Goal: Task Accomplishment & Management: Manage account settings

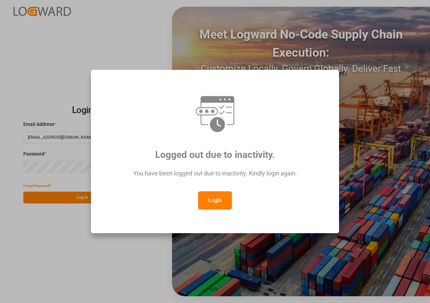
click at [215, 194] on button "Login" at bounding box center [215, 201] width 34 height 18
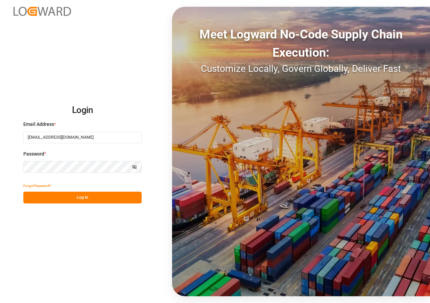
click at [83, 198] on button "Log In" at bounding box center [82, 198] width 118 height 12
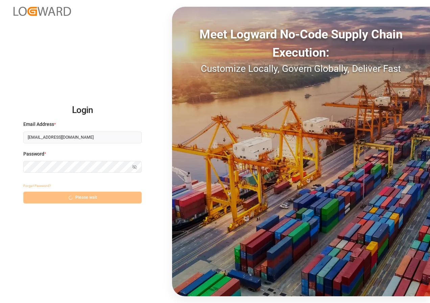
click at [83, 198] on div "Forgot Password? Please wait" at bounding box center [82, 192] width 118 height 24
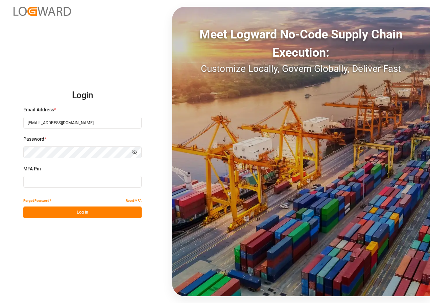
click at [67, 182] on input at bounding box center [82, 182] width 118 height 12
type input "949346"
click at [83, 210] on button "Log In" at bounding box center [82, 213] width 118 height 12
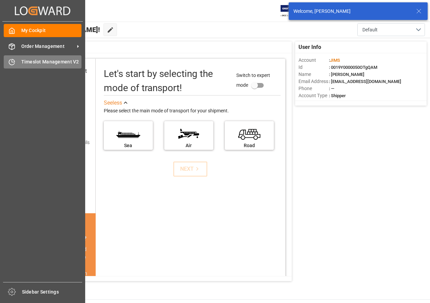
click at [26, 64] on span "Timeslot Management V2" at bounding box center [51, 61] width 60 height 7
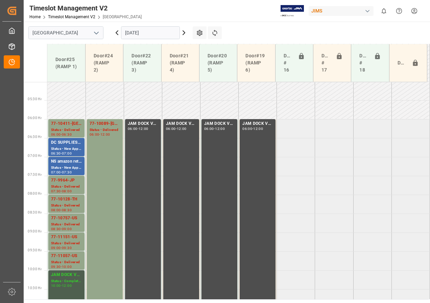
scroll to position [219, 0]
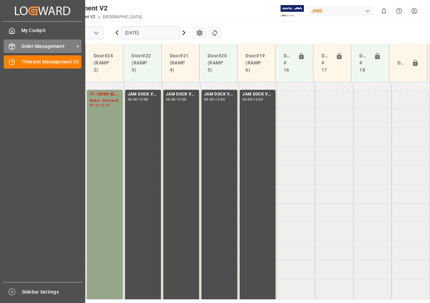
click at [33, 44] on span "Order Management" at bounding box center [47, 46] width 53 height 7
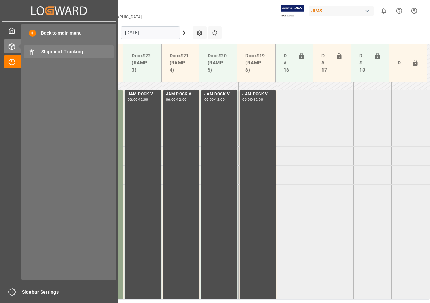
click at [51, 52] on span "Shipment Tracking" at bounding box center [77, 51] width 73 height 7
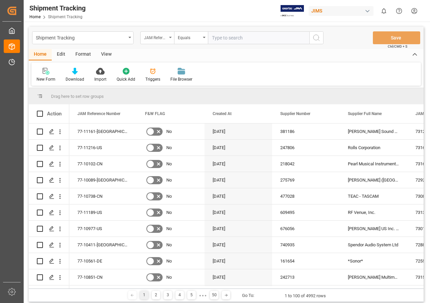
click at [171, 37] on icon "open menu" at bounding box center [170, 37] width 3 height 1
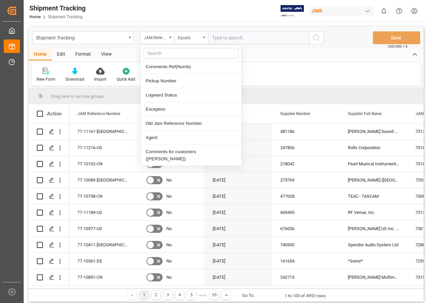
scroll to position [169, 0]
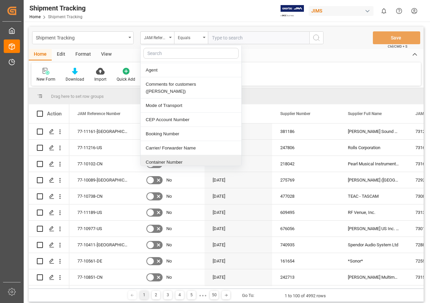
click at [166, 155] on div "Container Number" at bounding box center [191, 162] width 101 height 14
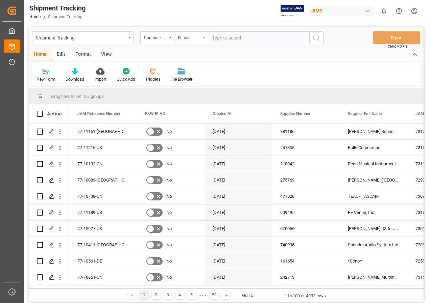
click at [203, 37] on icon "open menu" at bounding box center [204, 37] width 3 height 1
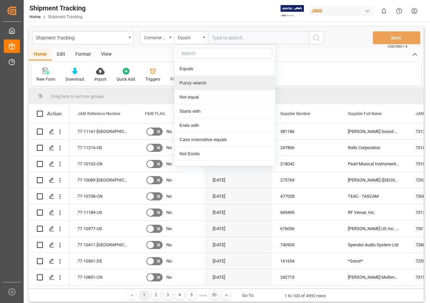
click at [192, 81] on div "Fuzzy search" at bounding box center [224, 83] width 101 height 14
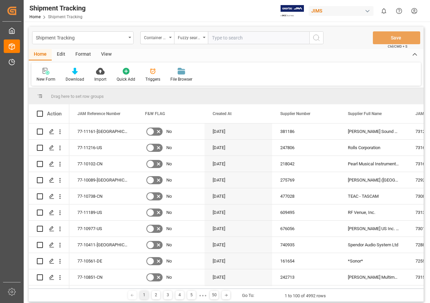
click at [105, 52] on div "View" at bounding box center [106, 54] width 21 height 11
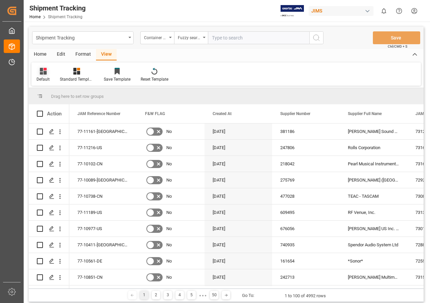
click at [44, 78] on div "Default" at bounding box center [42, 79] width 13 height 6
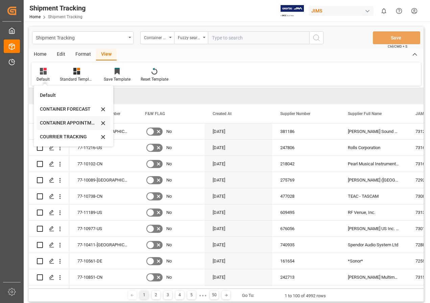
click at [56, 121] on div "CONTAINER APPOINTMENT" at bounding box center [69, 123] width 59 height 7
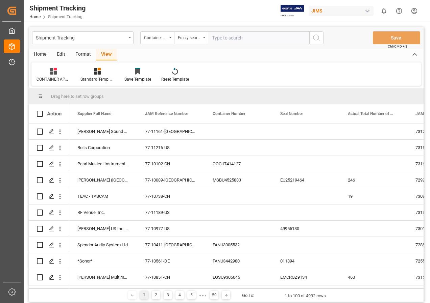
click at [220, 37] on input "text" at bounding box center [258, 37] width 101 height 13
type input "emcu8759372"
click at [319, 38] on circle "search button" at bounding box center [315, 37] width 5 height 5
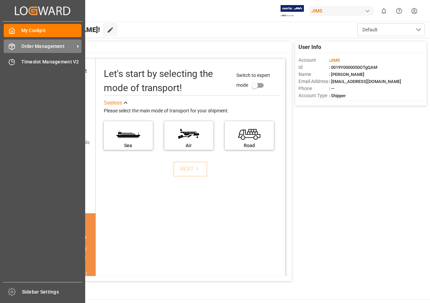
click at [35, 47] on span "Order Management" at bounding box center [47, 46] width 53 height 7
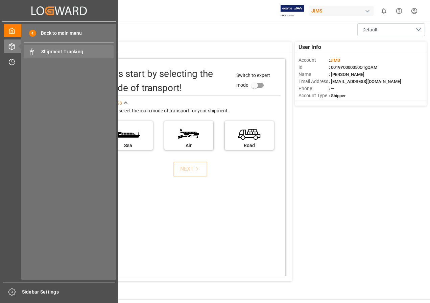
click at [51, 51] on span "Shipment Tracking" at bounding box center [77, 51] width 73 height 7
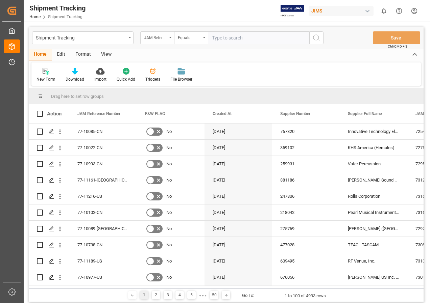
click at [170, 37] on icon "open menu" at bounding box center [170, 37] width 3 height 1
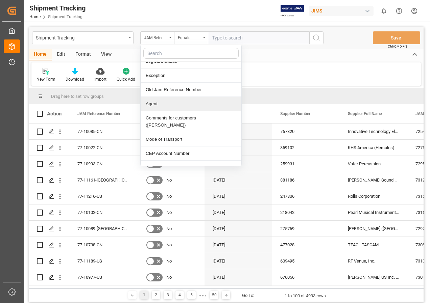
scroll to position [169, 0]
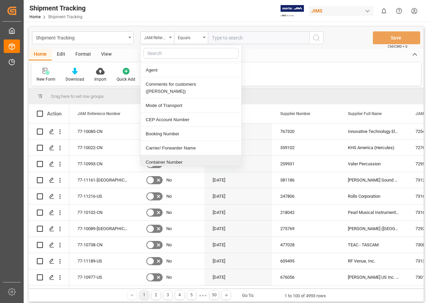
click at [170, 155] on div "Container Number" at bounding box center [191, 162] width 101 height 14
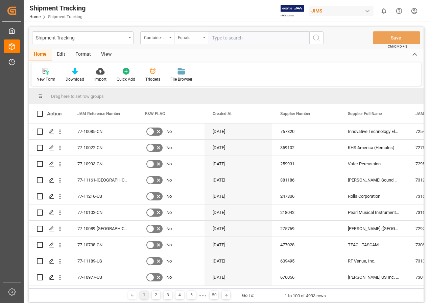
click at [204, 36] on div "Equals" at bounding box center [191, 37] width 34 height 13
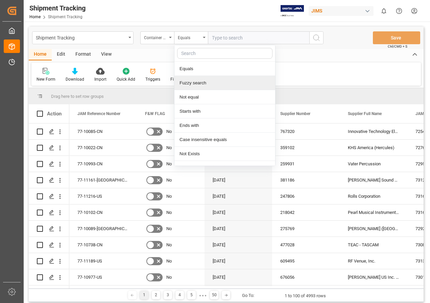
click at [198, 83] on div "Fuzzy search" at bounding box center [224, 83] width 101 height 14
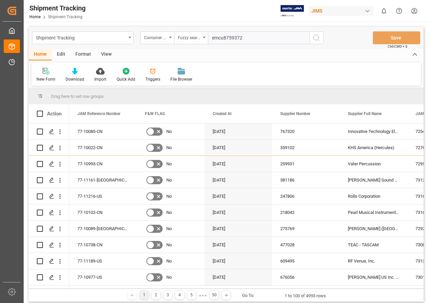
type input "emcu8759372"
click at [317, 38] on icon "search button" at bounding box center [316, 38] width 8 height 8
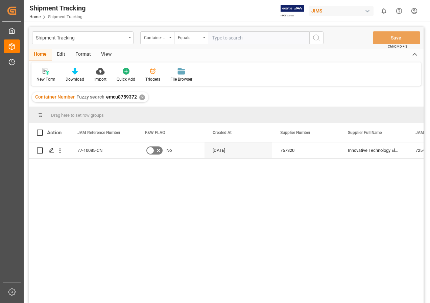
click at [108, 54] on div "View" at bounding box center [106, 54] width 21 height 11
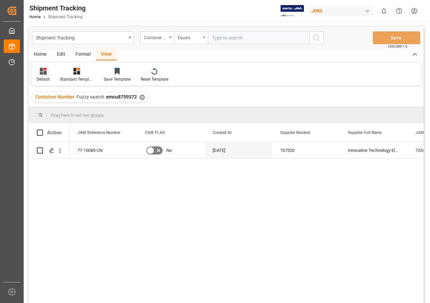
click at [44, 71] on icon at bounding box center [43, 71] width 7 height 7
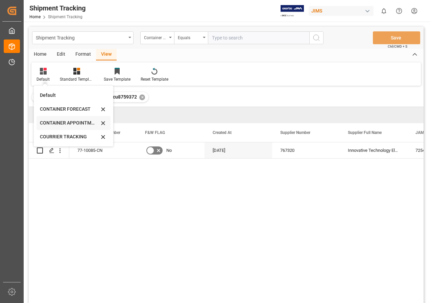
click at [61, 122] on div "CONTAINER APPOINTMENT" at bounding box center [69, 123] width 59 height 7
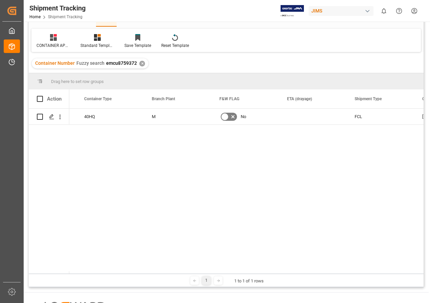
scroll to position [0, 457]
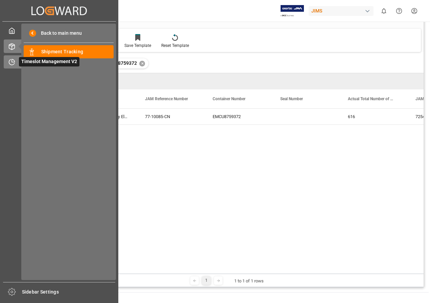
click at [29, 61] on span "Timeslot Management V2" at bounding box center [49, 61] width 60 height 9
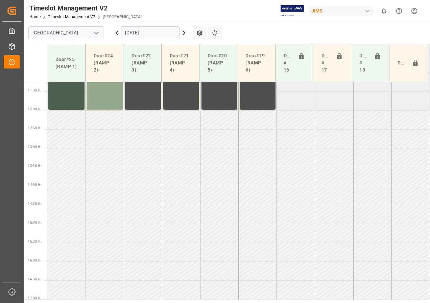
scroll to position [426, 0]
click at [134, 31] on input "[DATE]" at bounding box center [150, 32] width 59 height 13
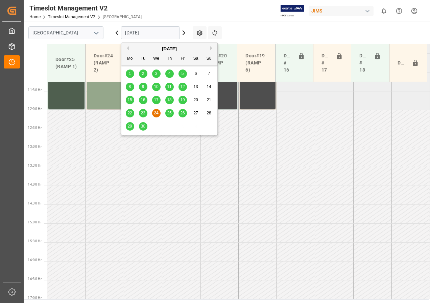
click at [168, 111] on span "25" at bounding box center [169, 113] width 4 height 5
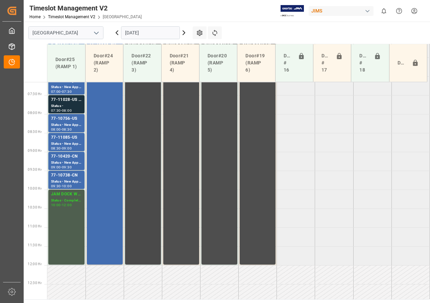
scroll to position [223, 0]
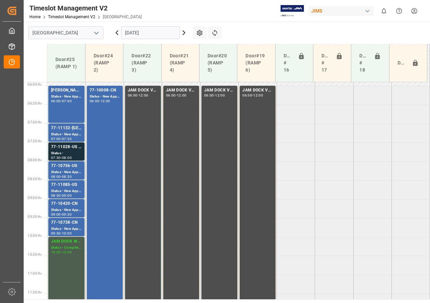
click at [146, 34] on input "[DATE]" at bounding box center [150, 32] width 59 height 13
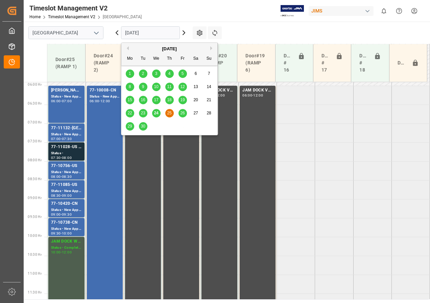
click at [182, 112] on span "26" at bounding box center [182, 113] width 4 height 5
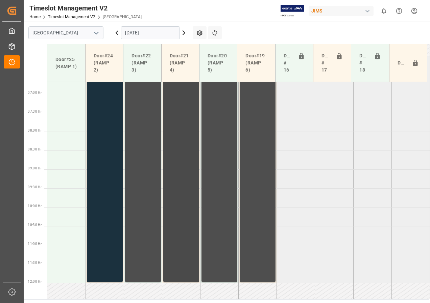
scroll to position [185, 0]
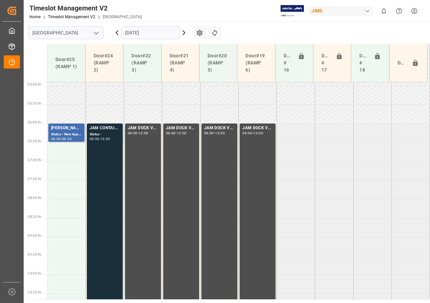
click at [103, 131] on div "JAM CONTAINER RESERVED" at bounding box center [105, 128] width 30 height 7
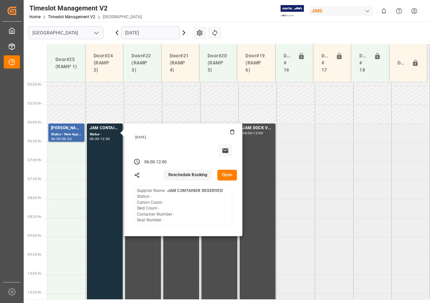
click at [224, 176] on button "Open" at bounding box center [227, 175] width 20 height 11
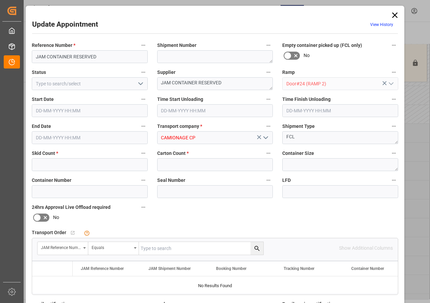
type input "0"
type input "[DATE] 06:00"
type input "[DATE] 12:00"
type input "[DATE] 20:05"
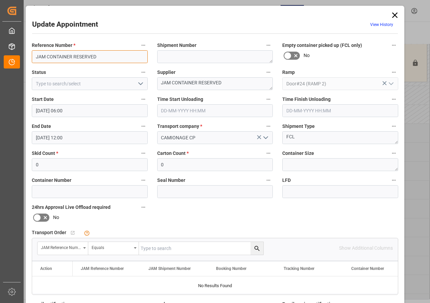
drag, startPoint x: 34, startPoint y: 56, endPoint x: 130, endPoint y: 65, distance: 95.7
click at [130, 65] on div "Reference Number * JAM CONTAINER RESERVED Shipment Number Empty container picke…" at bounding box center [215, 209] width 376 height 340
type input "77-10022-CN"
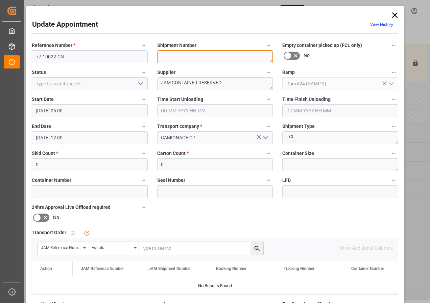
click at [167, 59] on textarea at bounding box center [215, 56] width 116 height 13
type textarea "72761"
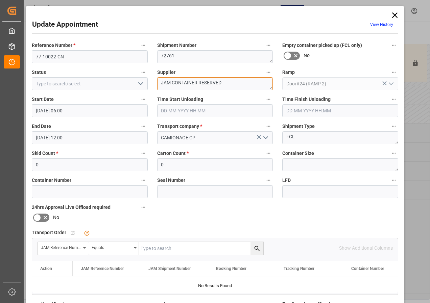
click at [167, 84] on textarea "JAM CONTAINER RESERVED" at bounding box center [215, 83] width 116 height 13
drag, startPoint x: 223, startPoint y: 83, endPoint x: 152, endPoint y: 82, distance: 71.3
click at [153, 83] on div "Supplier JAM CONTAINER RESERVED" at bounding box center [214, 79] width 125 height 27
type textarea "KHS/HERCULES IN02(12)"
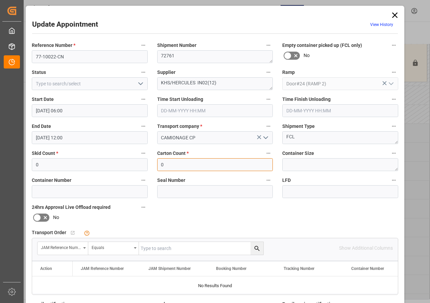
click at [164, 165] on input "0" at bounding box center [215, 164] width 116 height 13
type input "499"
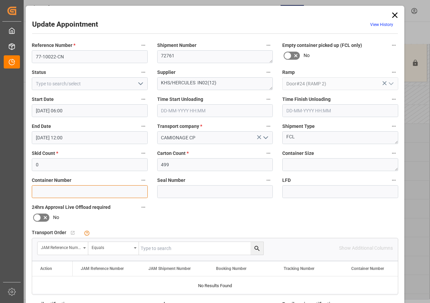
click at [103, 190] on input at bounding box center [90, 191] width 116 height 13
type input "E"
type input "FSCU4960246"
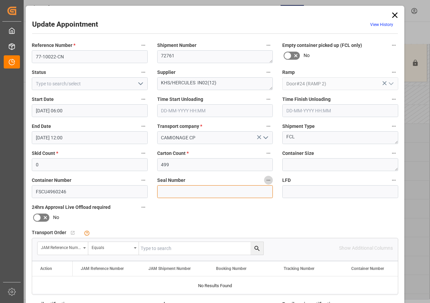
click at [174, 192] on input at bounding box center [215, 191] width 116 height 13
type input "EMCLXW5614"
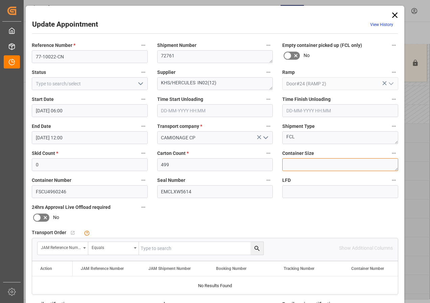
click at [294, 168] on textarea at bounding box center [340, 164] width 116 height 13
type textarea "40FT"
click at [168, 247] on input "text" at bounding box center [201, 248] width 124 height 13
type input "77-10022-CN"
click at [254, 248] on icon "search button" at bounding box center [256, 248] width 7 height 7
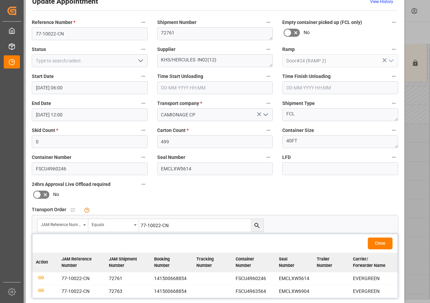
scroll to position [34, 0]
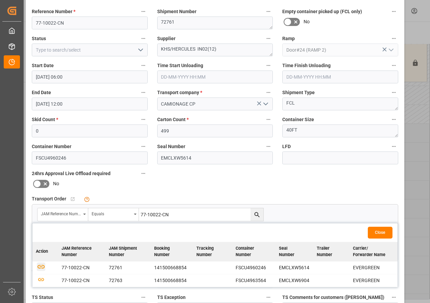
click at [40, 268] on icon "button" at bounding box center [41, 267] width 8 height 8
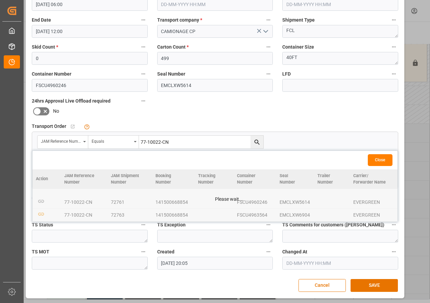
scroll to position [107, 0]
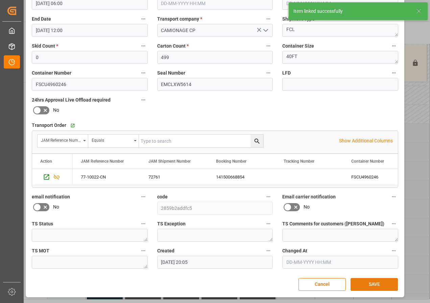
click at [376, 284] on button "SAVE" at bounding box center [373, 284] width 47 height 13
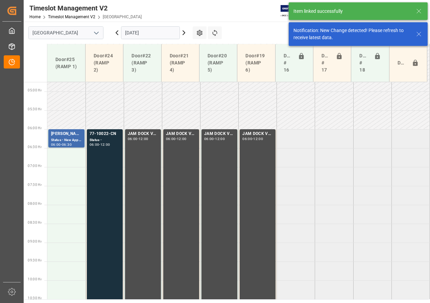
scroll to position [199, 0]
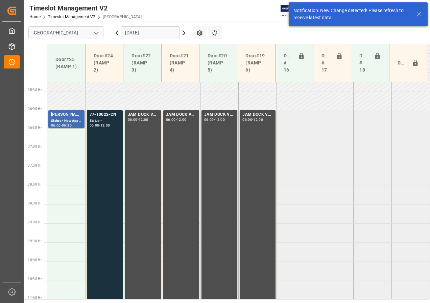
click at [140, 35] on input "[DATE]" at bounding box center [150, 32] width 59 height 13
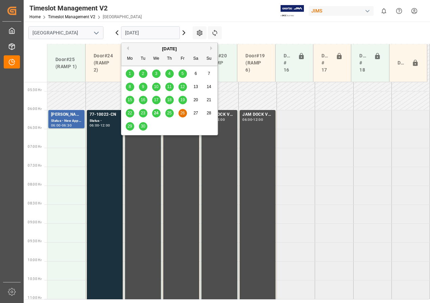
click at [130, 127] on span "29" at bounding box center [129, 126] width 4 height 5
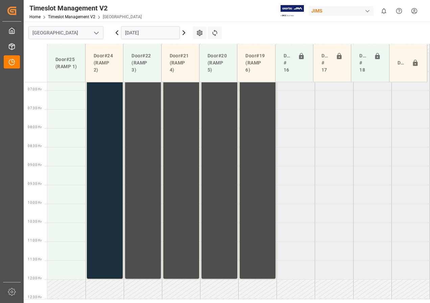
scroll to position [223, 0]
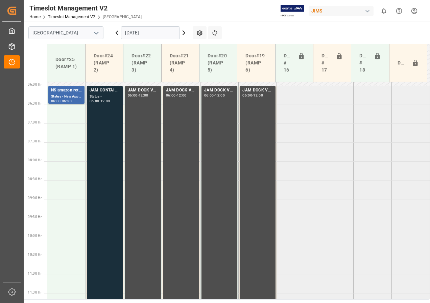
click at [110, 125] on div "JAM CONTAINER RESERVED Status - 06:00 - 12:00" at bounding box center [105, 199] width 30 height 224
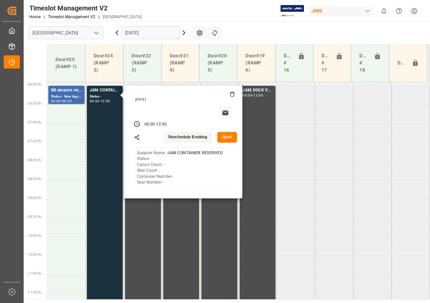
click at [224, 136] on button "Open" at bounding box center [227, 137] width 20 height 11
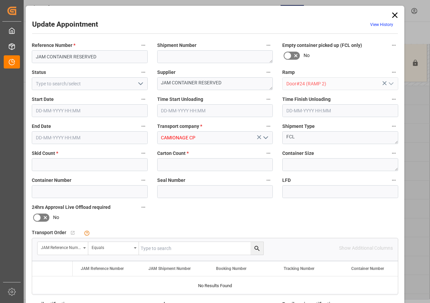
type input "0"
type input "[DATE] 06:00"
type input "[DATE] 12:00"
type input "[DATE] 20:06"
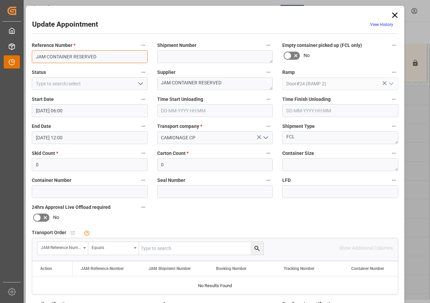
drag, startPoint x: 98, startPoint y: 57, endPoint x: 14, endPoint y: 59, distance: 84.1
click at [14, 59] on body "Created by potrace 1.15, written by [PERSON_NAME] [DATE]-[DATE] Created by potr…" at bounding box center [215, 151] width 430 height 303
type input "77-10022-CN"
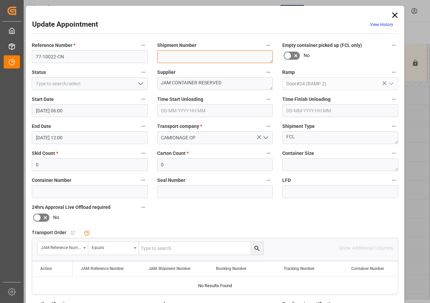
click at [198, 58] on textarea at bounding box center [215, 56] width 116 height 13
type textarea "72763"
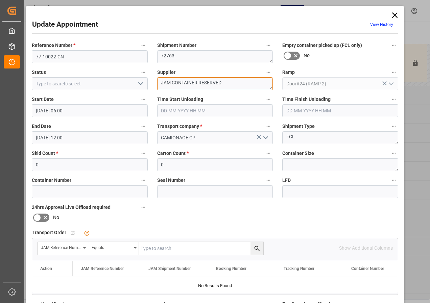
drag, startPoint x: 159, startPoint y: 84, endPoint x: 244, endPoint y: 84, distance: 85.5
click at [244, 84] on textarea "JAM CONTAINER RESERVED" at bounding box center [215, 83] width 116 height 13
type textarea "KHS/HERCULES IN02(84)"
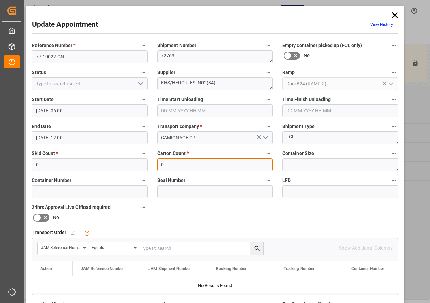
click at [177, 166] on input "0" at bounding box center [215, 164] width 116 height 13
type input "544"
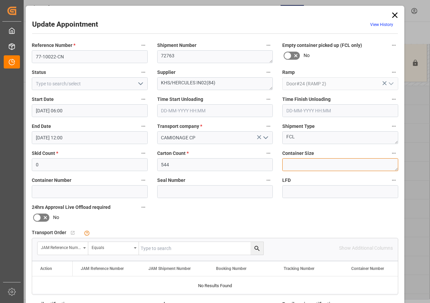
click at [288, 162] on textarea at bounding box center [340, 164] width 116 height 13
type textarea "40FT"
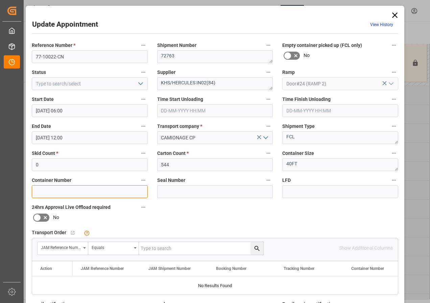
click at [63, 193] on input at bounding box center [90, 191] width 116 height 13
type input "FSCU4963564"
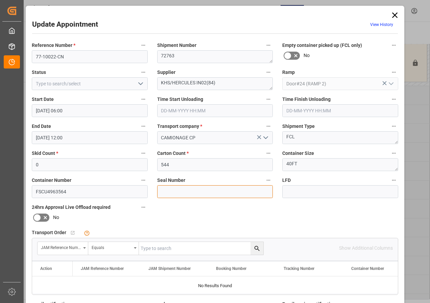
click at [162, 193] on input at bounding box center [215, 191] width 116 height 13
type input "EMCLXW6904"
click at [160, 249] on input "text" at bounding box center [201, 248] width 124 height 13
type input "77-10022-CN"
click at [255, 249] on icon "search button" at bounding box center [256, 248] width 7 height 7
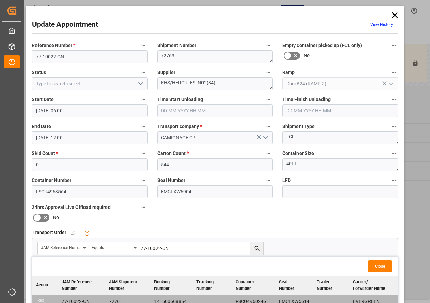
scroll to position [101, 0]
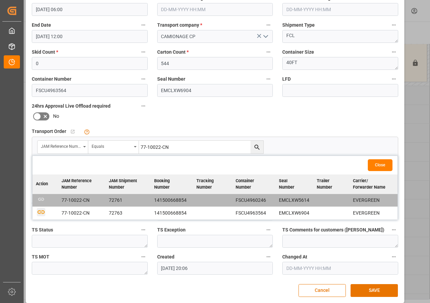
click at [40, 213] on icon "button" at bounding box center [41, 212] width 7 height 4
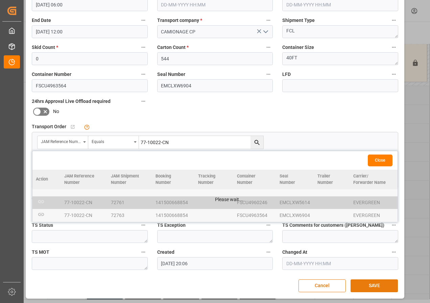
scroll to position [107, 0]
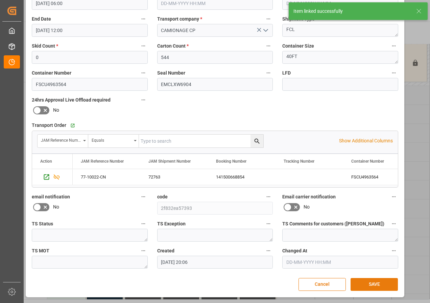
click at [371, 284] on button "SAVE" at bounding box center [373, 284] width 47 height 13
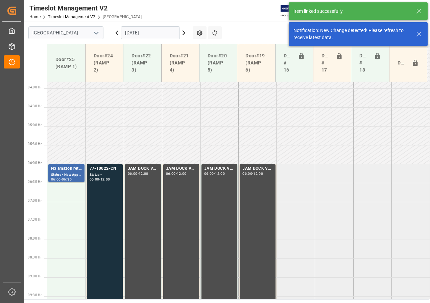
scroll to position [161, 0]
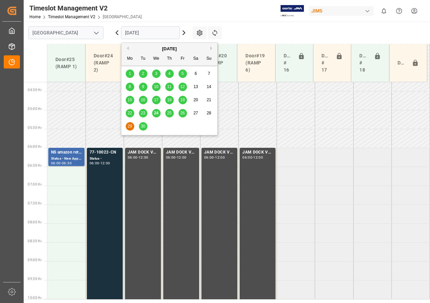
click at [131, 34] on input "[DATE]" at bounding box center [150, 32] width 59 height 13
click at [169, 114] on span "25" at bounding box center [169, 113] width 4 height 5
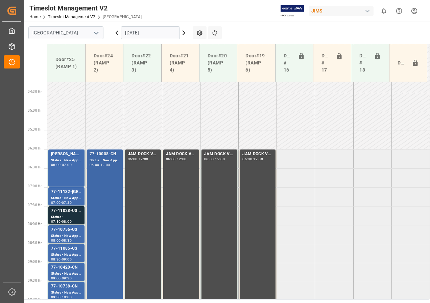
scroll to position [193, 0]
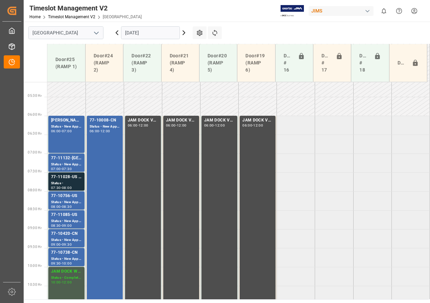
click at [134, 34] on input "[DATE]" at bounding box center [150, 32] width 59 height 13
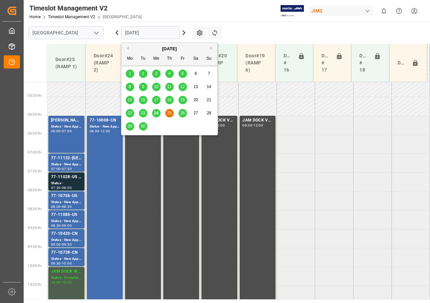
click at [155, 113] on span "24" at bounding box center [156, 113] width 4 height 5
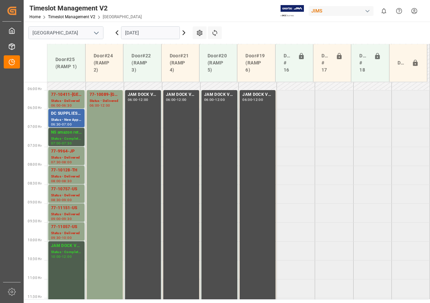
scroll to position [193, 0]
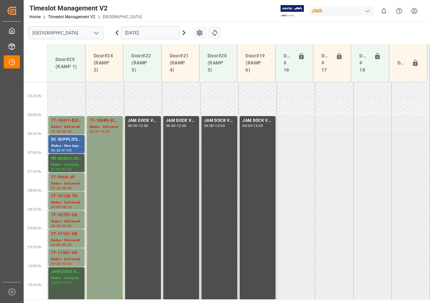
click at [65, 143] on div "Status - New Appointment" at bounding box center [66, 146] width 31 height 6
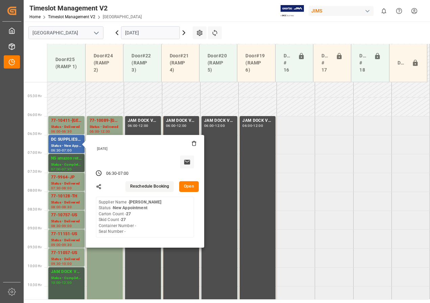
click at [136, 31] on input "[DATE]" at bounding box center [150, 32] width 59 height 13
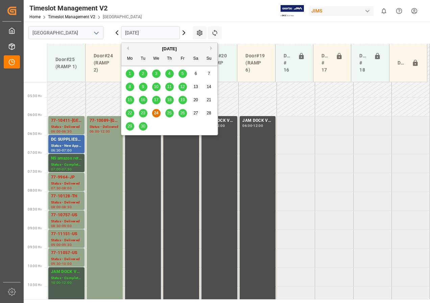
click at [168, 112] on span "25" at bounding box center [169, 113] width 4 height 5
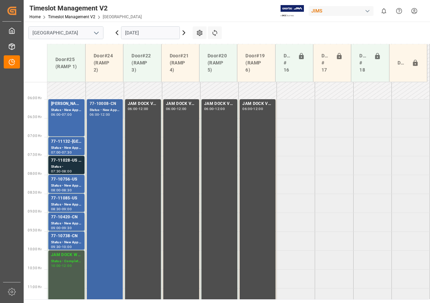
scroll to position [202, 0]
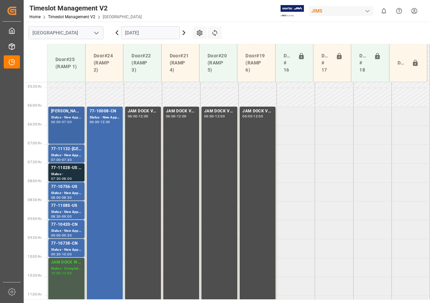
click at [68, 121] on div "07:00" at bounding box center [67, 122] width 10 height 3
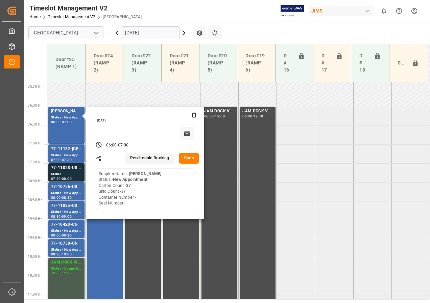
click at [151, 33] on input "[DATE]" at bounding box center [150, 32] width 59 height 13
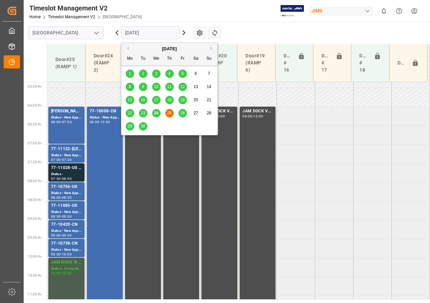
click at [183, 112] on span "26" at bounding box center [182, 113] width 4 height 5
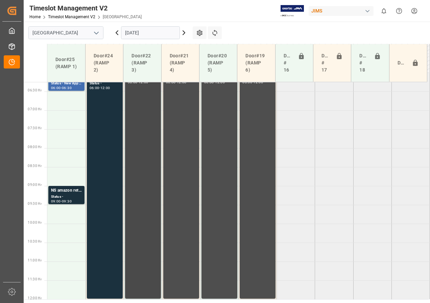
scroll to position [204, 0]
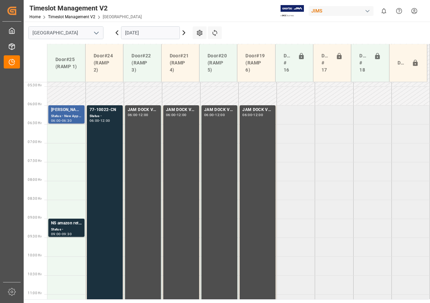
click at [70, 114] on div "Status - New Appointment" at bounding box center [66, 117] width 31 height 6
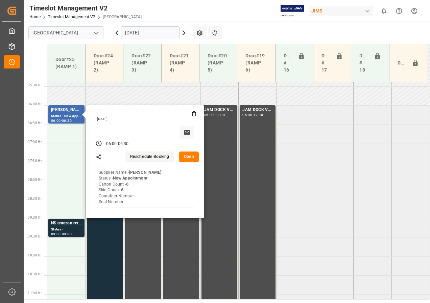
click at [133, 34] on input "[DATE]" at bounding box center [150, 32] width 59 height 13
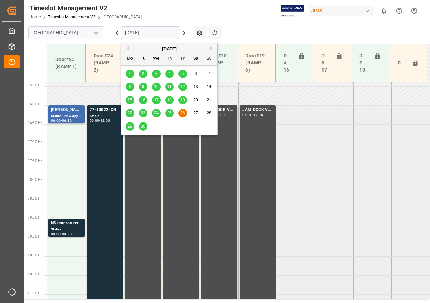
click at [171, 113] on span "25" at bounding box center [169, 113] width 4 height 5
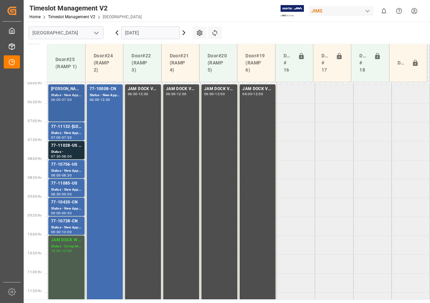
scroll to position [191, 0]
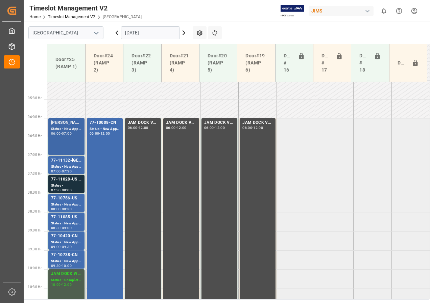
click at [64, 135] on div "06:00 - 07:00" at bounding box center [66, 134] width 31 height 4
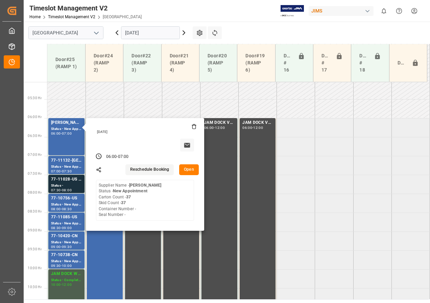
drag, startPoint x: 128, startPoint y: 34, endPoint x: 130, endPoint y: 40, distance: 5.8
click at [128, 34] on input "[DATE]" at bounding box center [150, 32] width 59 height 13
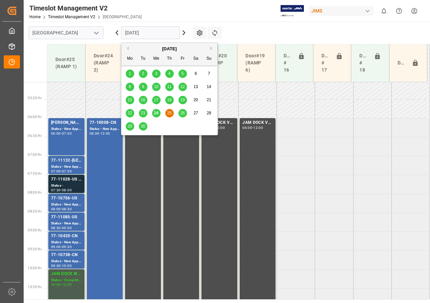
click at [158, 113] on div "24" at bounding box center [156, 113] width 8 height 8
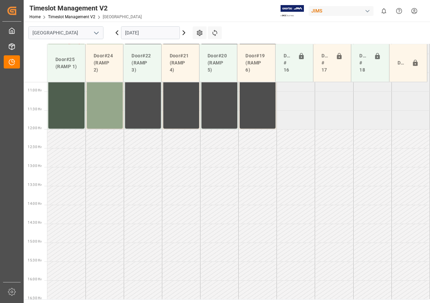
scroll to position [464, 0]
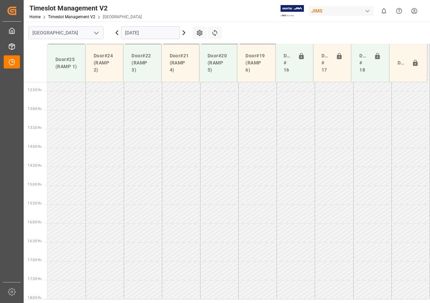
click at [134, 35] on input "[DATE]" at bounding box center [150, 32] width 59 height 13
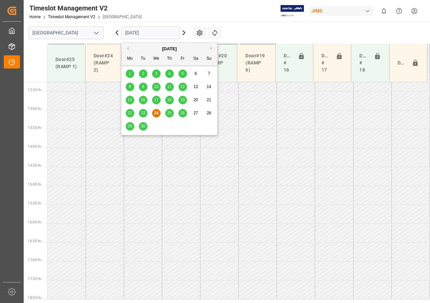
click at [169, 114] on span "25" at bounding box center [169, 113] width 4 height 5
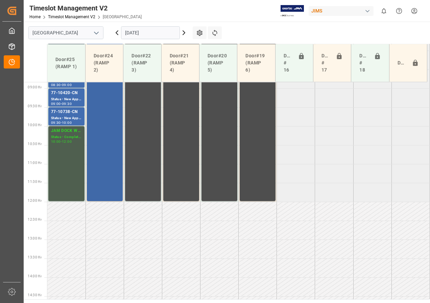
scroll to position [292, 0]
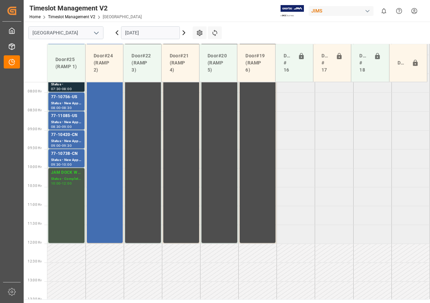
click at [67, 173] on div "JAM DOCK WORK SPACE CONTROL" at bounding box center [66, 173] width 31 height 7
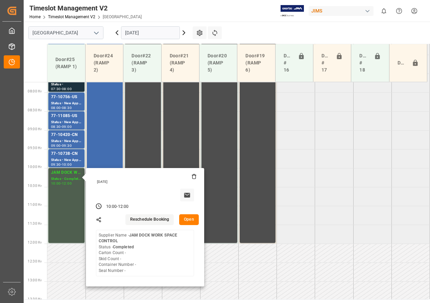
click at [188, 218] on button "Open" at bounding box center [189, 220] width 20 height 11
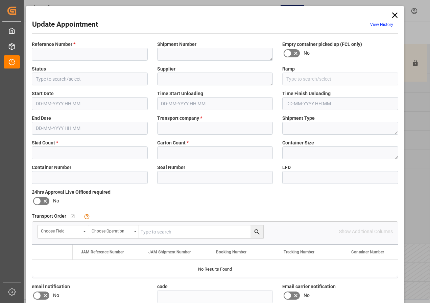
type input "JAM DOCK WORK SPACE CONTROL"
type input "Completed"
type textarea "JAM DOCK WORK SPACE CONTROL"
type input "Door#25 (RAMP 1)"
type input "JAM RESERVATION (NOT A CARRIER)"
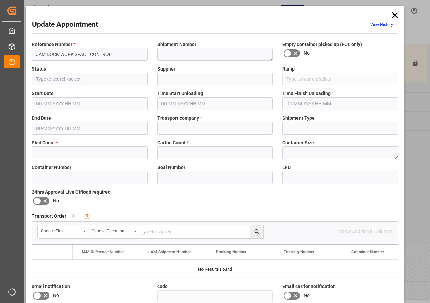
type input "5430f31eeecd"
type input "0"
type input "[DATE] 10:00"
type input "[DATE] 12:00"
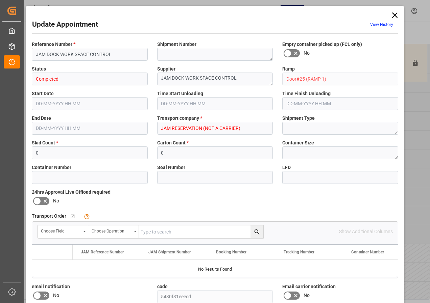
type input "[DATE] 17:33"
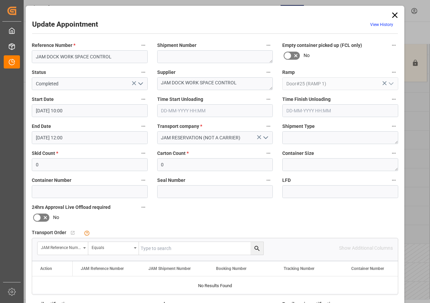
click at [47, 112] on input "[DATE] 10:00" at bounding box center [90, 110] width 116 height 13
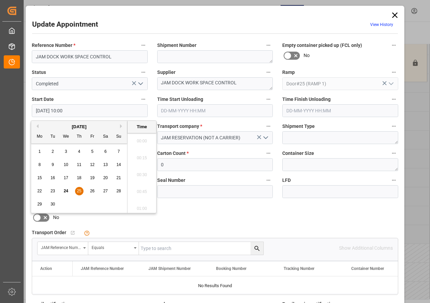
scroll to position [644, 0]
click at [78, 191] on span "25" at bounding box center [79, 191] width 4 height 5
click at [141, 174] on li "10:30" at bounding box center [141, 173] width 29 height 17
type input "[DATE] 10:30"
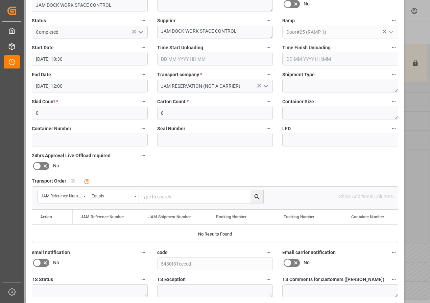
scroll to position [101, 0]
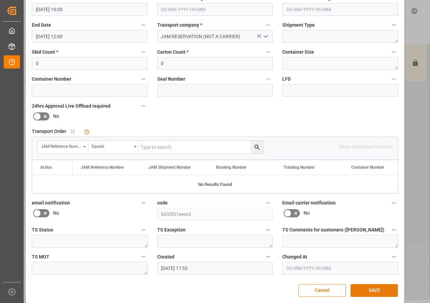
click at [365, 292] on button "SAVE" at bounding box center [373, 290] width 47 height 13
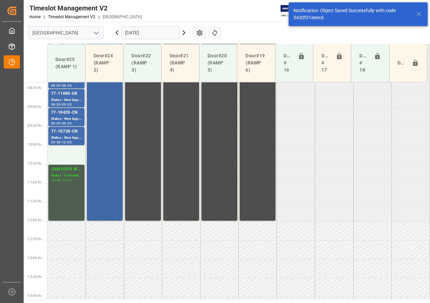
scroll to position [283, 0]
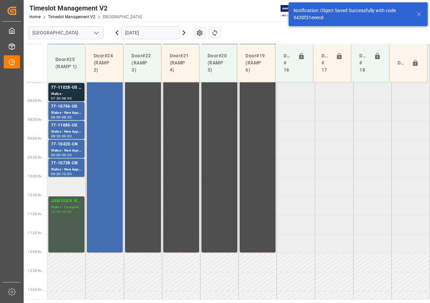
click at [65, 190] on td at bounding box center [66, 187] width 38 height 19
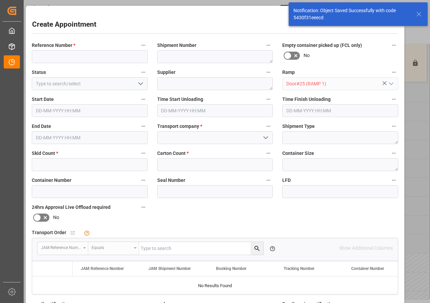
type input "[DATE] 10:00"
type input "[DATE] 10:30"
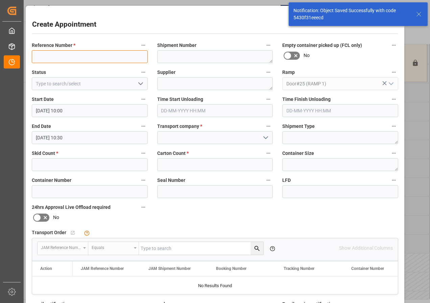
click at [57, 54] on input at bounding box center [90, 56] width 116 height 13
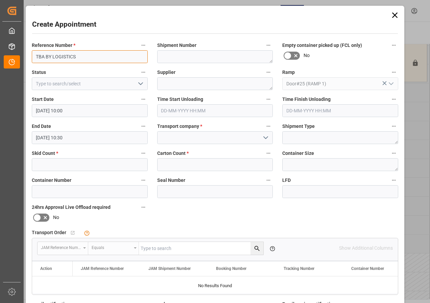
type input "TBA BY LOGISTICS"
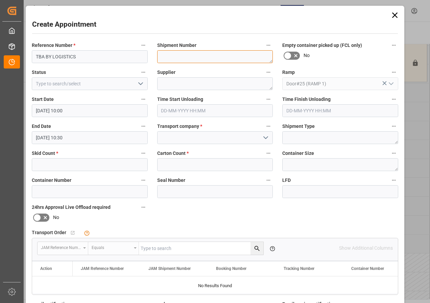
click at [167, 59] on textarea at bounding box center [215, 56] width 116 height 13
type textarea "TBA BY LOGISTICS"
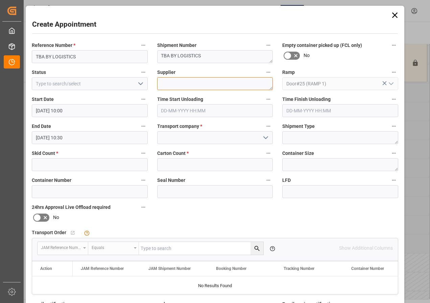
click at [172, 86] on textarea at bounding box center [215, 83] width 116 height 13
type textarea "PARAGRAP"
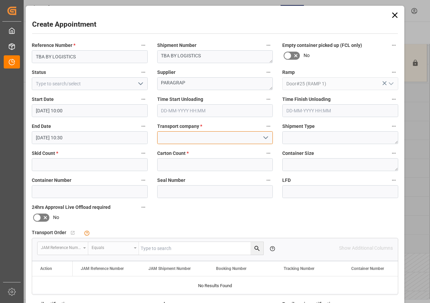
click at [170, 135] on input at bounding box center [215, 137] width 116 height 13
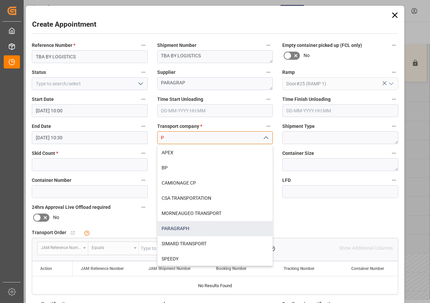
click at [163, 229] on div "PARAGRAPH" at bounding box center [214, 228] width 115 height 15
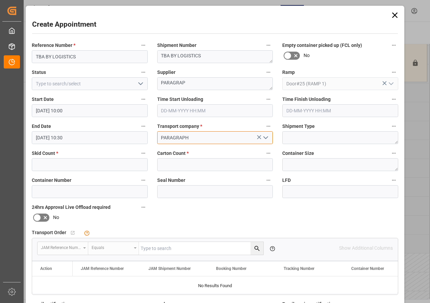
type input "PARAGRAPH"
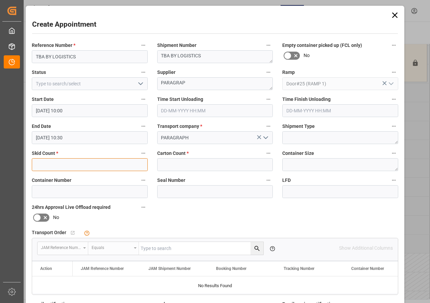
click at [75, 166] on input "text" at bounding box center [90, 164] width 116 height 13
type input "1"
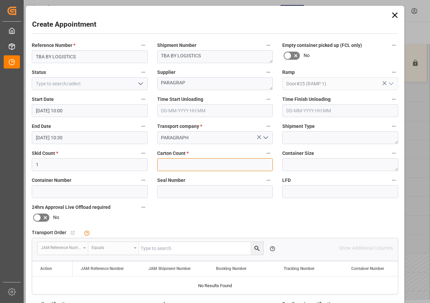
click at [169, 166] on input "text" at bounding box center [215, 164] width 116 height 13
type input "1"
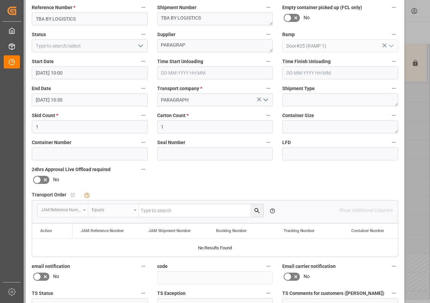
scroll to position [101, 0]
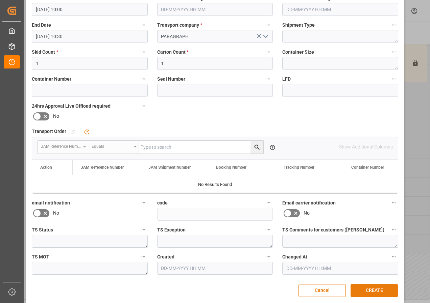
click at [372, 292] on button "CREATE" at bounding box center [373, 290] width 47 height 13
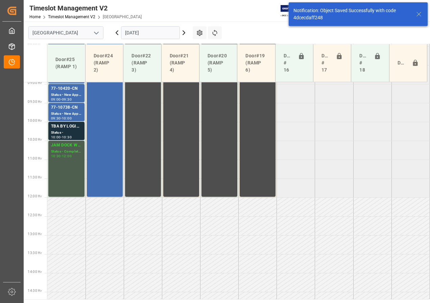
scroll to position [350, 0]
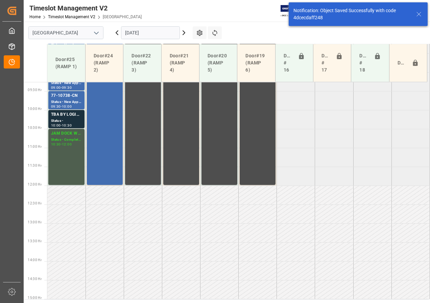
click at [133, 31] on input "[DATE]" at bounding box center [150, 32] width 59 height 13
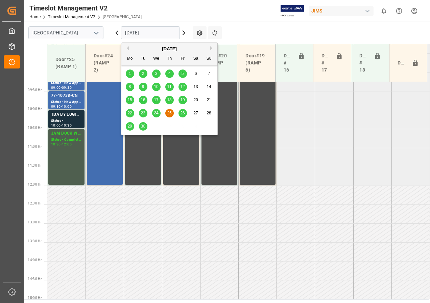
click at [182, 113] on span "26" at bounding box center [182, 113] width 4 height 5
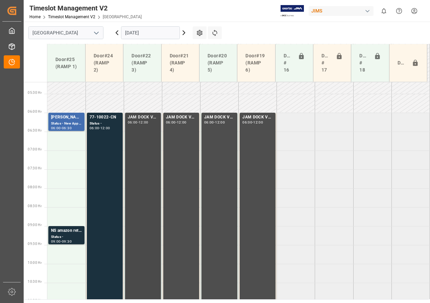
scroll to position [159, 0]
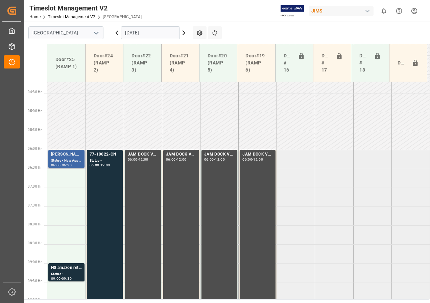
click at [70, 160] on div "Status - New Appointment" at bounding box center [66, 161] width 31 height 6
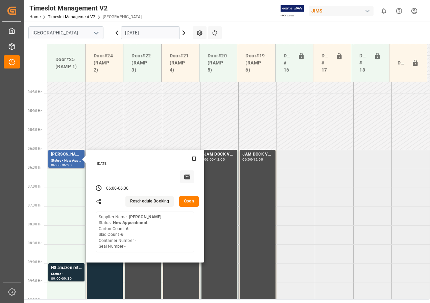
click at [184, 203] on button "Open" at bounding box center [189, 201] width 20 height 11
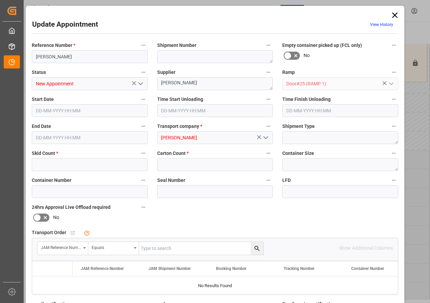
type input "6"
type input "[DATE] 06:00"
type input "[DATE] 06:30"
type input "[DATE] 19:02"
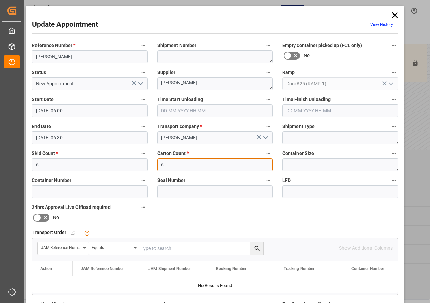
click at [159, 166] on input "6" at bounding box center [215, 164] width 116 height 13
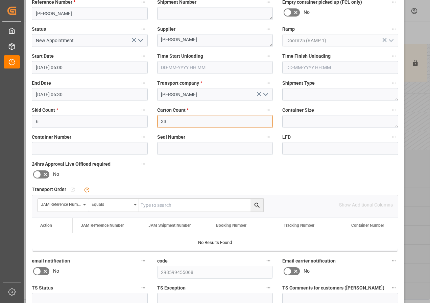
scroll to position [101, 0]
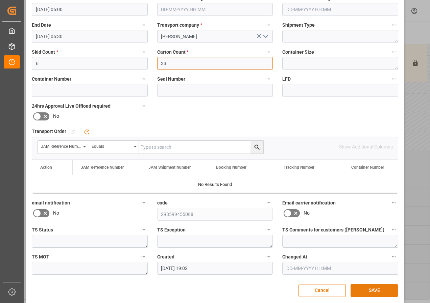
type input "33"
click at [366, 292] on button "SAVE" at bounding box center [373, 290] width 47 height 13
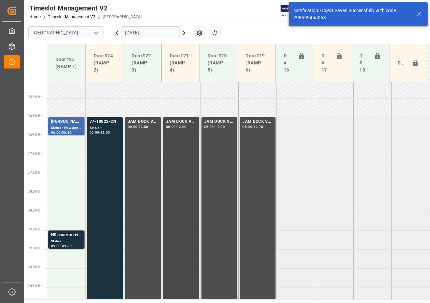
scroll to position [199, 0]
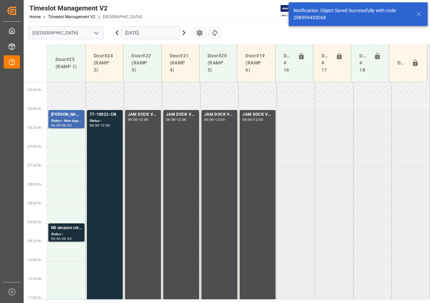
click at [70, 229] on div "NS amazon returns" at bounding box center [66, 228] width 31 height 7
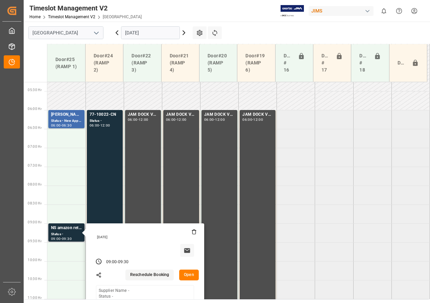
click at [189, 276] on button "Open" at bounding box center [189, 275] width 20 height 11
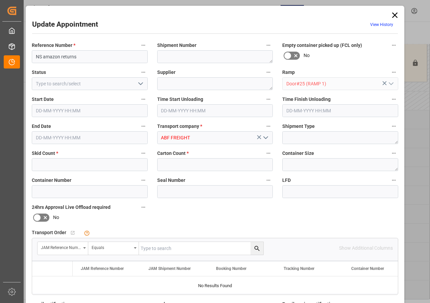
type input "2"
type input "[DATE] 09:00"
type input "[DATE] 09:30"
type input "[DATE] 16:22"
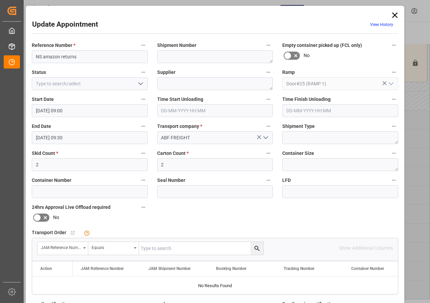
click at [49, 112] on input "[DATE] 09:00" at bounding box center [90, 110] width 116 height 13
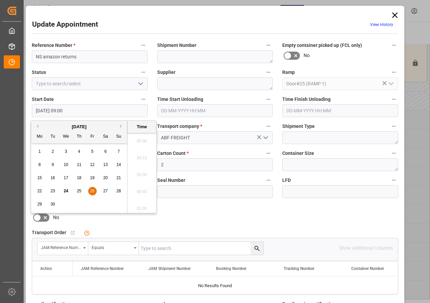
scroll to position [577, 0]
click at [93, 191] on span "26" at bounding box center [92, 191] width 4 height 5
click at [142, 138] on li "06:30" at bounding box center [141, 139] width 29 height 17
type input "[DATE] 06:30"
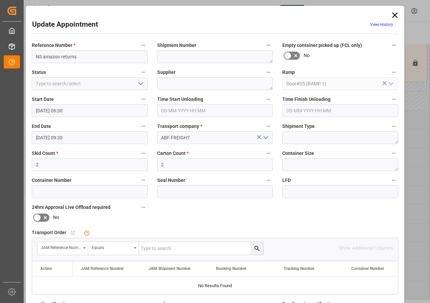
click at [42, 138] on input "[DATE] 09:30" at bounding box center [90, 137] width 116 height 13
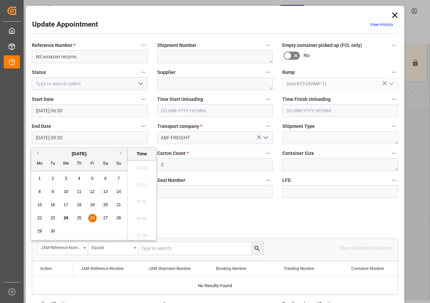
scroll to position [611, 0]
click at [92, 218] on span "26" at bounding box center [92, 218] width 4 height 5
click at [138, 166] on li "07:00" at bounding box center [141, 166] width 29 height 17
type input "[DATE] 07:00"
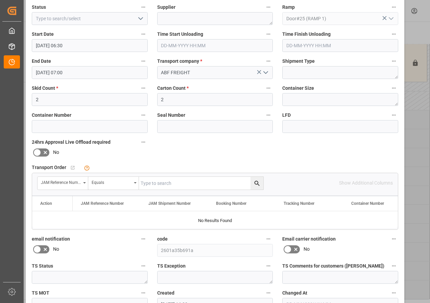
scroll to position [101, 0]
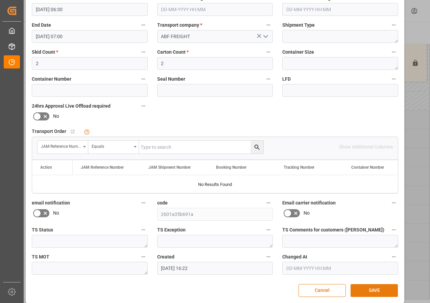
click at [374, 291] on button "SAVE" at bounding box center [373, 290] width 47 height 13
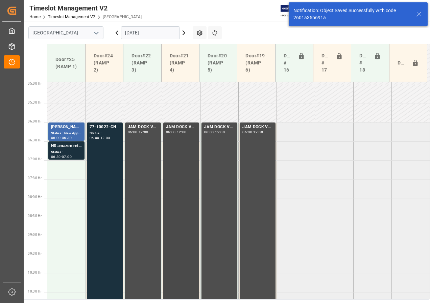
scroll to position [199, 0]
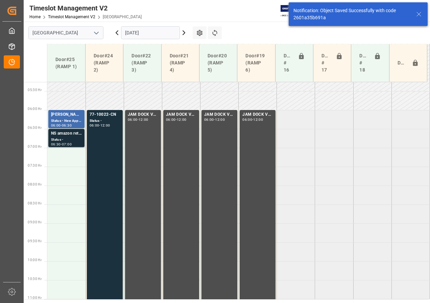
click at [59, 138] on div "Status -" at bounding box center [66, 140] width 31 height 6
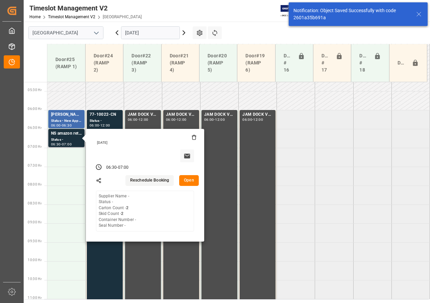
click at [190, 179] on button "Open" at bounding box center [189, 180] width 20 height 11
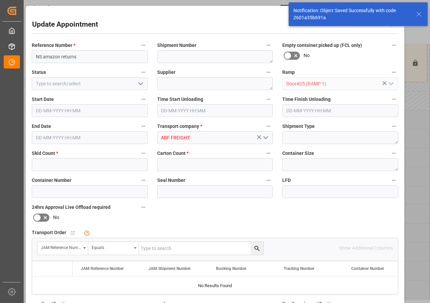
type input "2"
type input "[DATE] 06:30"
type input "[DATE] 07:00"
type input "[DATE] 16:22"
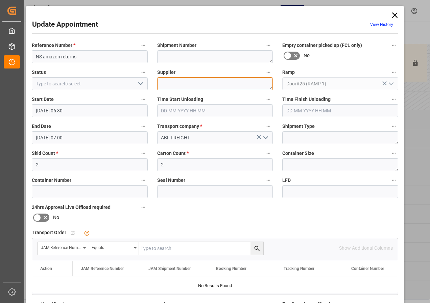
click at [168, 86] on textarea at bounding box center [215, 83] width 116 height 13
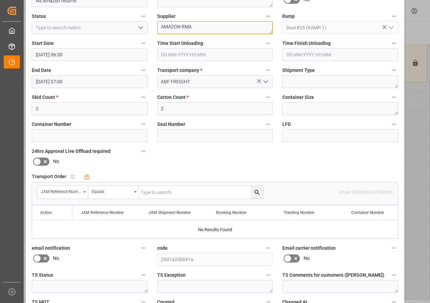
scroll to position [0, 0]
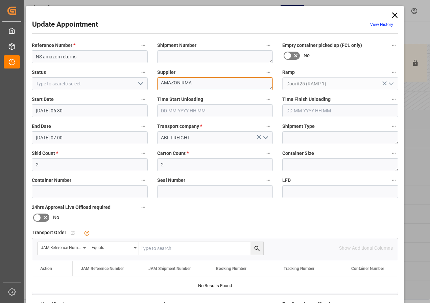
type textarea "AMAZON RMA"
click at [141, 84] on polyline "open menu" at bounding box center [141, 84] width 4 height 2
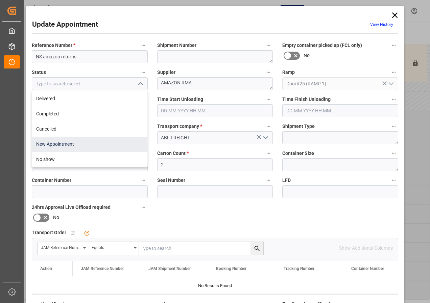
click at [75, 144] on div "New Appointment" at bounding box center [89, 144] width 115 height 15
type input "New Appointment"
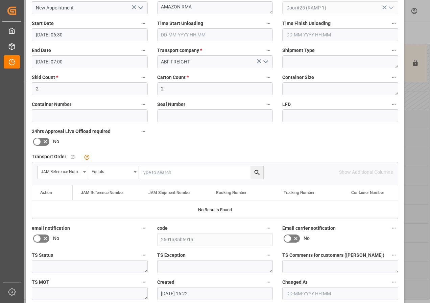
scroll to position [107, 0]
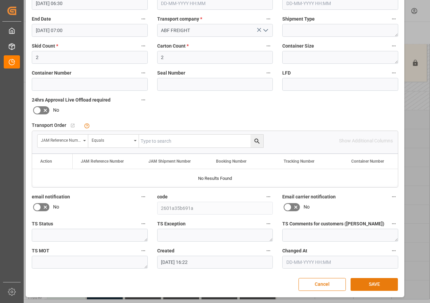
click at [381, 281] on button "SAVE" at bounding box center [373, 284] width 47 height 13
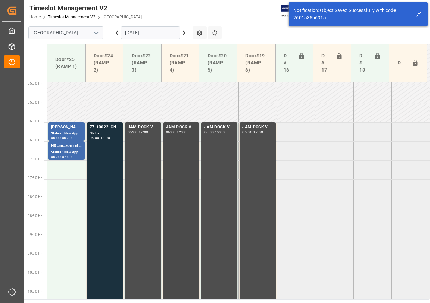
scroll to position [199, 0]
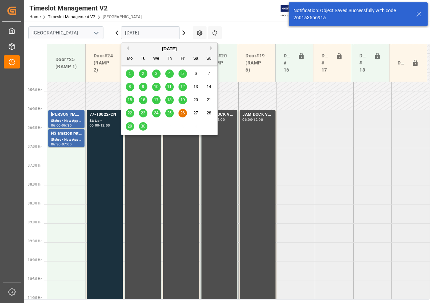
click at [136, 34] on input "[DATE]" at bounding box center [150, 32] width 59 height 13
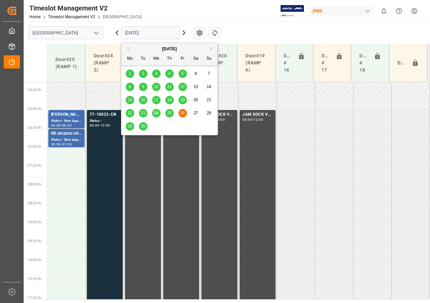
click at [169, 111] on span "25" at bounding box center [169, 113] width 4 height 5
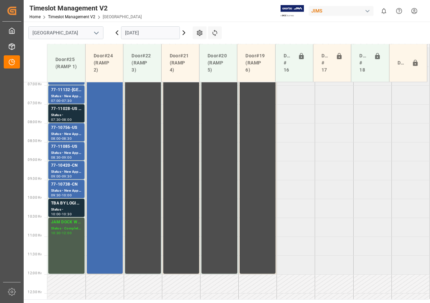
scroll to position [270, 0]
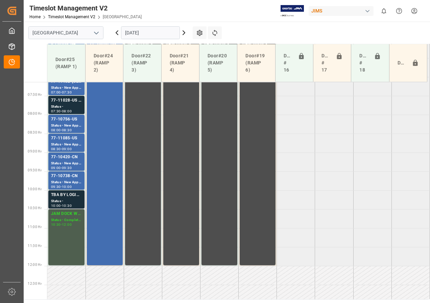
click at [73, 195] on div "TBA BY LOGISTICS" at bounding box center [66, 195] width 31 height 7
click at [60, 100] on div "77-11028-US SHIP#/M" at bounding box center [66, 100] width 31 height 7
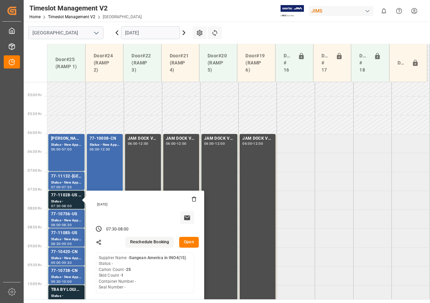
scroll to position [169, 0]
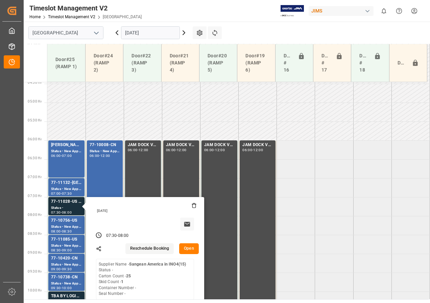
click at [142, 34] on input "[DATE]" at bounding box center [150, 32] width 59 height 13
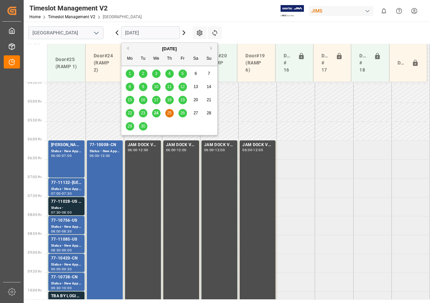
click at [129, 125] on span "29" at bounding box center [129, 126] width 4 height 5
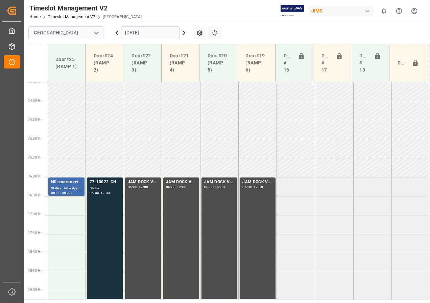
scroll to position [125, 0]
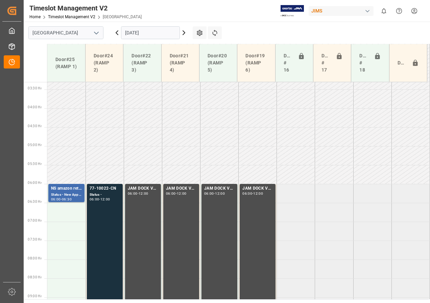
click at [138, 35] on input "[DATE]" at bounding box center [150, 32] width 59 height 13
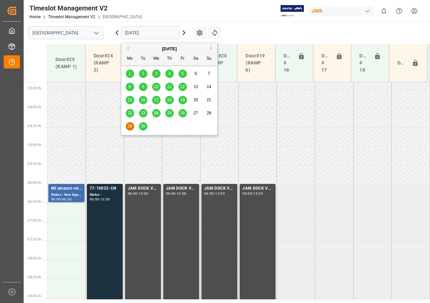
click at [142, 124] on span "30" at bounding box center [143, 126] width 4 height 5
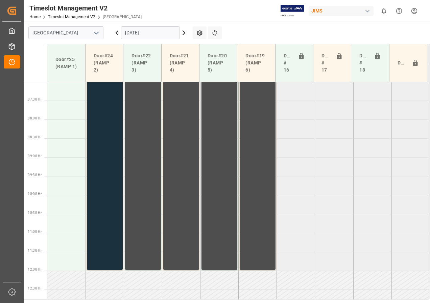
scroll to position [250, 0]
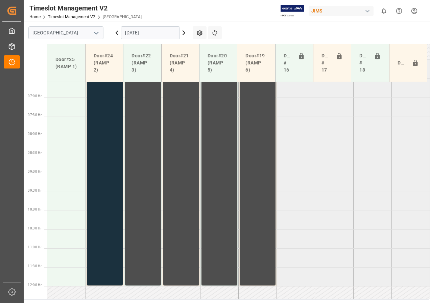
click at [136, 34] on input "[DATE]" at bounding box center [150, 32] width 59 height 13
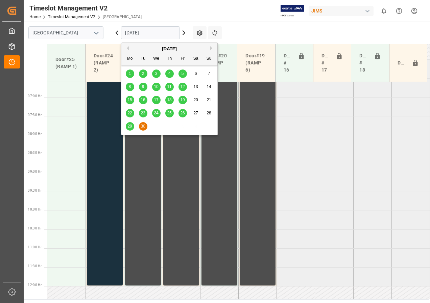
click at [154, 114] on span "24" at bounding box center [156, 113] width 4 height 5
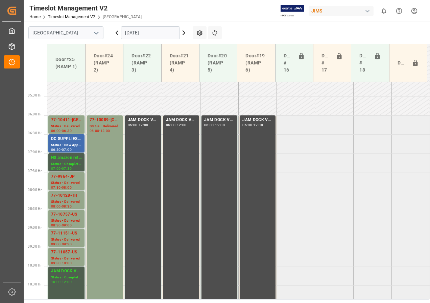
scroll to position [227, 0]
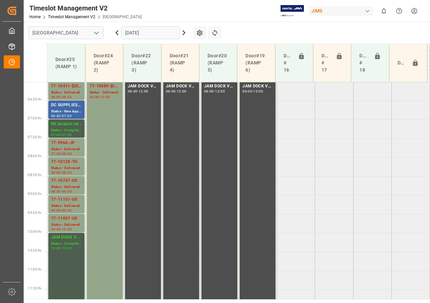
click at [68, 112] on div "Status - New Appointment" at bounding box center [66, 112] width 31 height 6
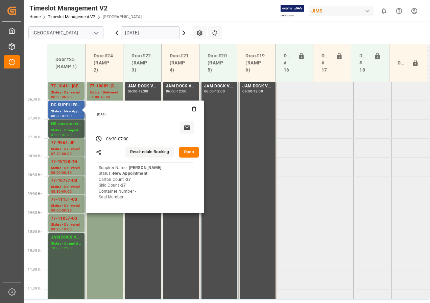
click at [185, 151] on button "Open" at bounding box center [189, 152] width 20 height 11
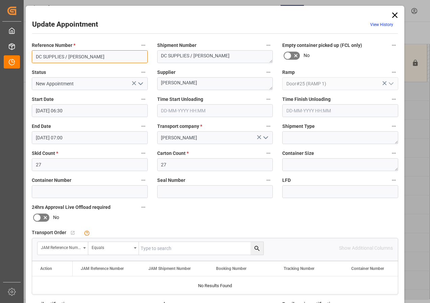
drag, startPoint x: 101, startPoint y: 57, endPoint x: 24, endPoint y: 52, distance: 76.8
click at [26, 52] on div "Update Appointment View History Reference Number * DC SUPPLIES / [PERSON_NAME] …" at bounding box center [215, 205] width 378 height 399
type input "NO SAMEDAY"
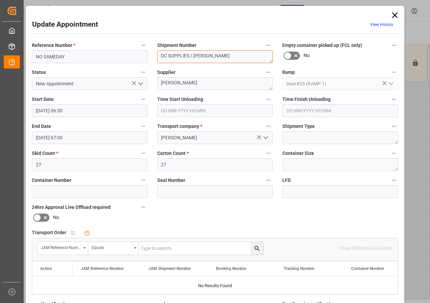
drag, startPoint x: 236, startPoint y: 57, endPoint x: 151, endPoint y: 50, distance: 84.7
click at [152, 50] on div "Shipment Number DC SUPPLIES / [PERSON_NAME]" at bounding box center [214, 52] width 125 height 27
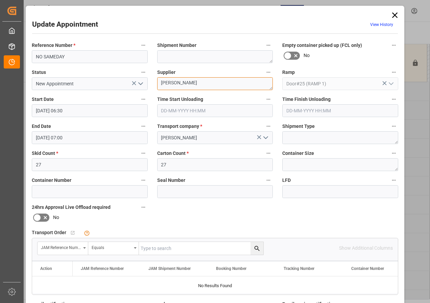
drag, startPoint x: 207, startPoint y: 83, endPoint x: 152, endPoint y: 80, distance: 55.5
click at [152, 80] on div "Supplier [PERSON_NAME]" at bounding box center [214, 79] width 125 height 27
type textarea "NO SAMEDAY"
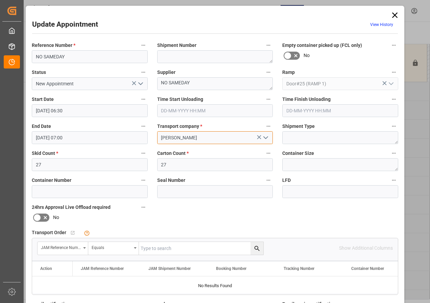
drag, startPoint x: 199, startPoint y: 138, endPoint x: 164, endPoint y: 137, distance: 35.5
click at [165, 138] on input "[PERSON_NAME]" at bounding box center [215, 137] width 116 height 13
click at [257, 138] on icon at bounding box center [258, 137] width 7 height 7
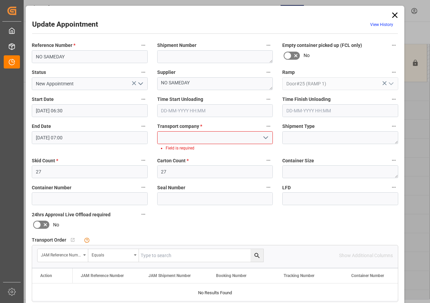
click at [266, 138] on polyline "open menu" at bounding box center [266, 138] width 4 height 2
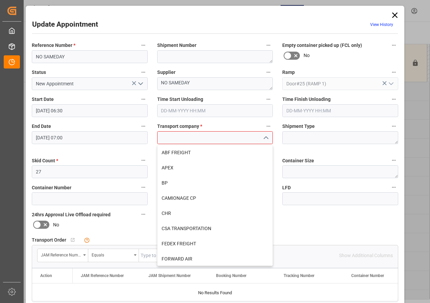
click at [196, 137] on input at bounding box center [215, 137] width 116 height 13
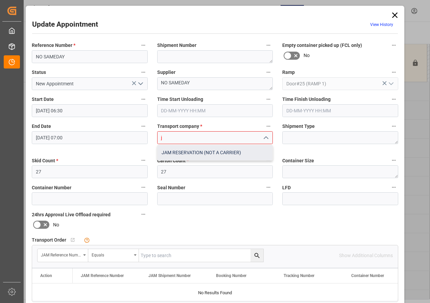
click at [192, 151] on div "JAM RESERVATION (NOT A CARRIER)" at bounding box center [214, 152] width 115 height 15
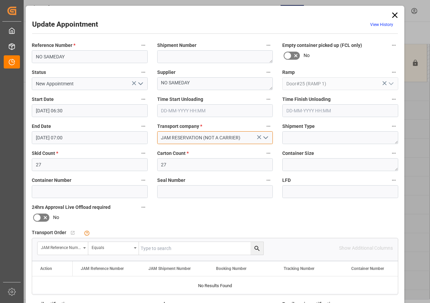
type input "JAM RESERVATION (NOT A CARRIER)"
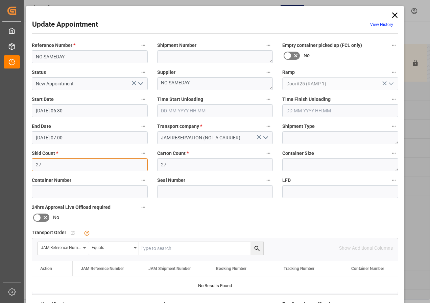
click at [120, 165] on input "27" at bounding box center [90, 164] width 116 height 13
type input "2"
type input "0"
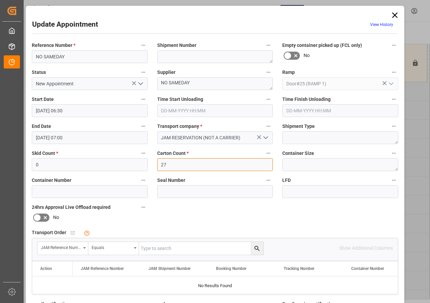
drag, startPoint x: 160, startPoint y: 164, endPoint x: 152, endPoint y: 164, distance: 8.4
click at [153, 164] on div "Carton Count * 27" at bounding box center [214, 160] width 125 height 27
type input "0"
click at [139, 83] on polyline "open menu" at bounding box center [141, 84] width 4 height 2
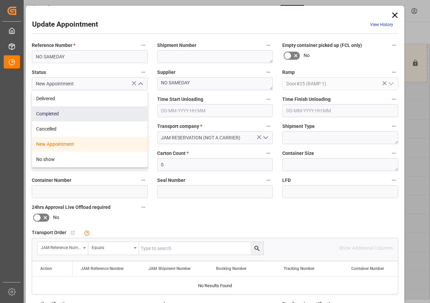
click at [54, 114] on div "Completed" at bounding box center [89, 113] width 115 height 15
type input "Completed"
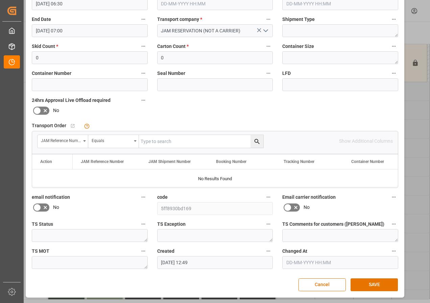
scroll to position [107, 0]
click at [369, 284] on button "SAVE" at bounding box center [373, 284] width 47 height 13
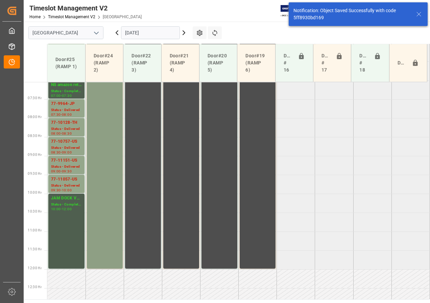
scroll to position [199, 0]
